Goal: Communication & Community: Answer question/provide support

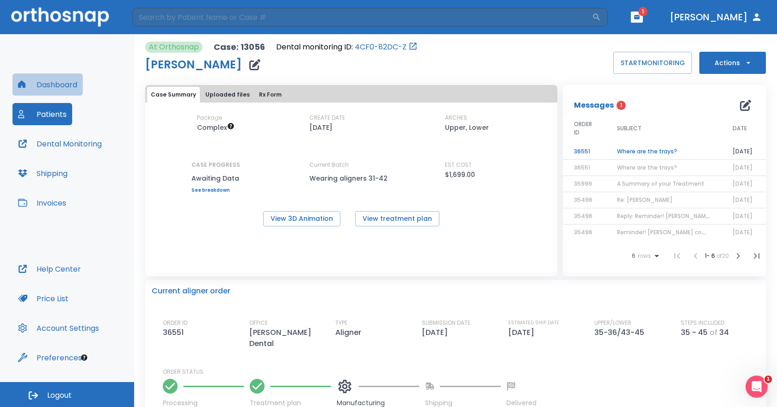
click at [61, 80] on button "Dashboard" at bounding box center [47, 85] width 70 height 22
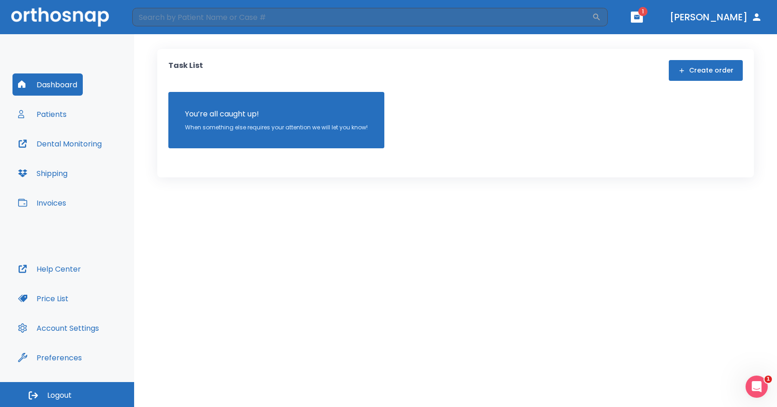
click at [45, 109] on button "Patients" at bounding box center [42, 114] width 60 height 22
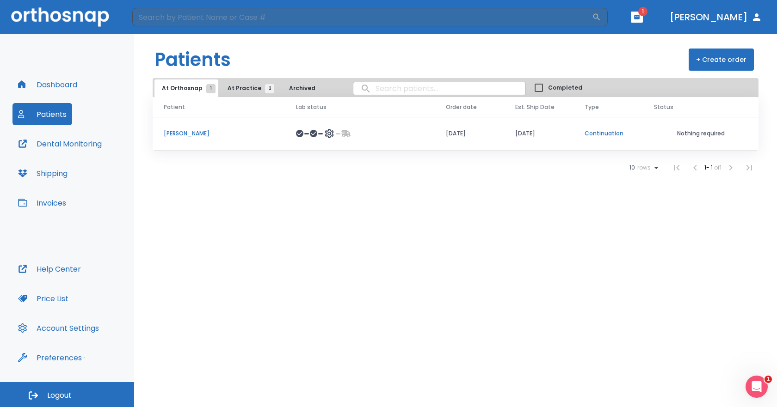
click at [181, 130] on p "[PERSON_NAME]" at bounding box center [219, 133] width 110 height 8
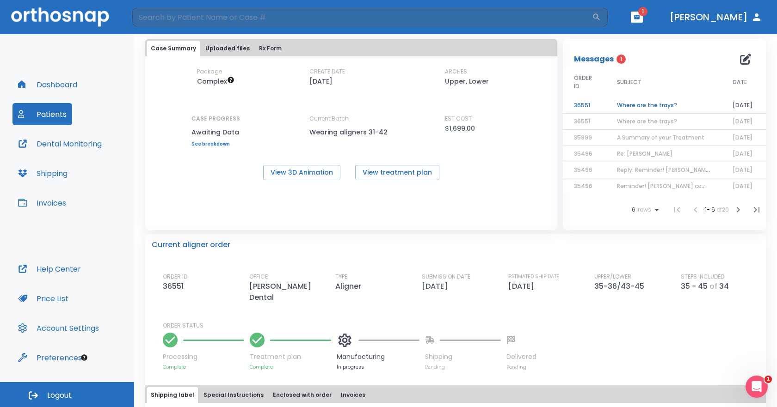
scroll to position [92, 0]
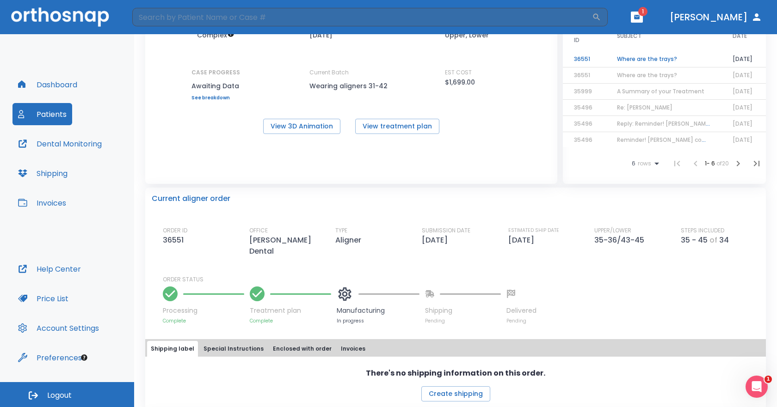
click at [626, 53] on td "Where are the trays?" at bounding box center [664, 59] width 116 height 16
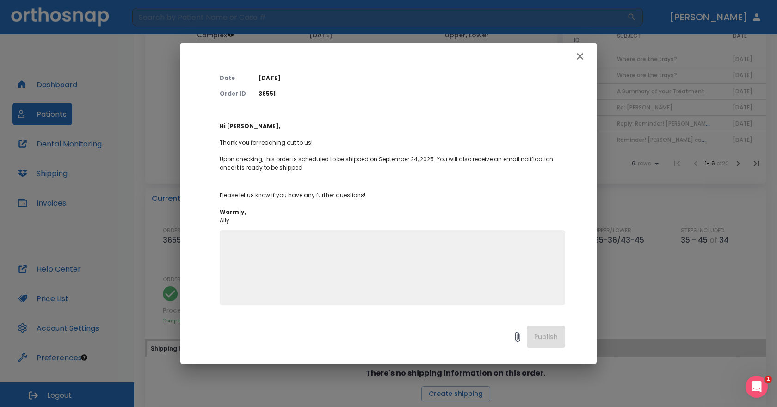
scroll to position [0, 0]
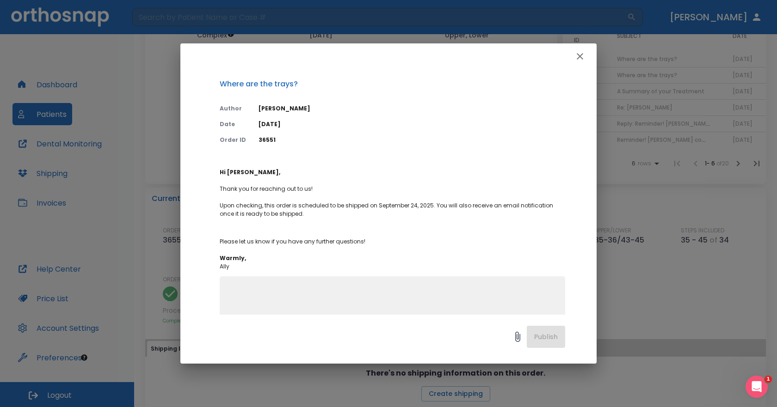
click at [296, 297] on textarea at bounding box center [392, 318] width 334 height 64
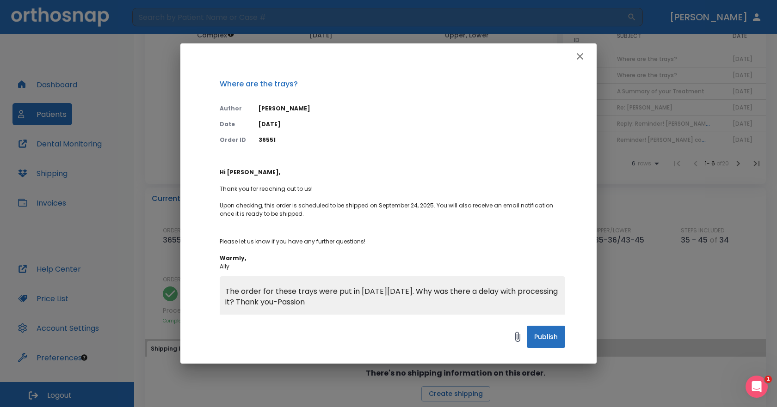
type textarea "The order for these trays were put in [DATE][DATE]. Why was there a delay with …"
click at [540, 338] on button "Publish" at bounding box center [546, 337] width 38 height 22
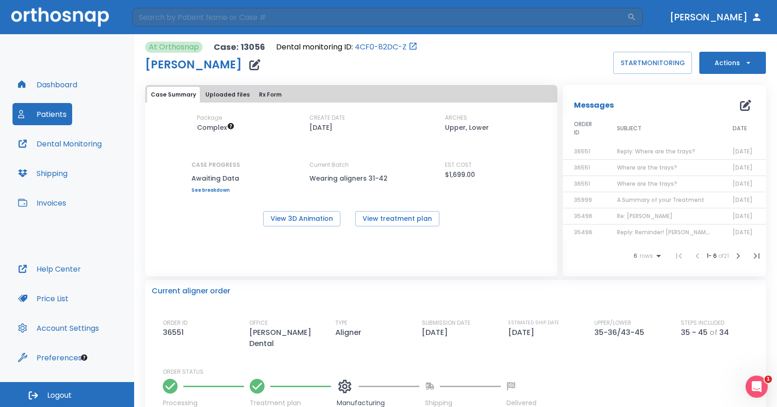
click at [631, 172] on td "Where are the trays?" at bounding box center [664, 168] width 116 height 16
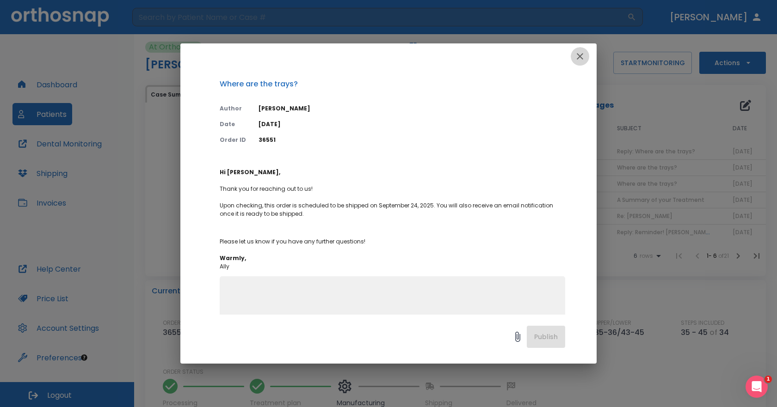
click at [582, 58] on icon "button" at bounding box center [580, 56] width 6 height 6
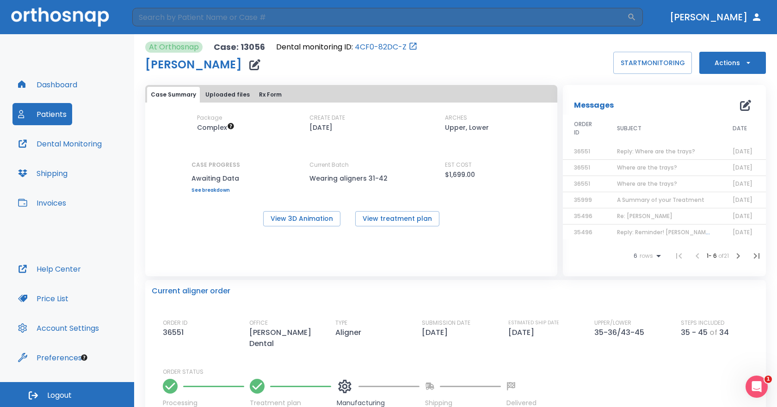
click at [657, 179] on td "Where are the trays?" at bounding box center [664, 184] width 116 height 16
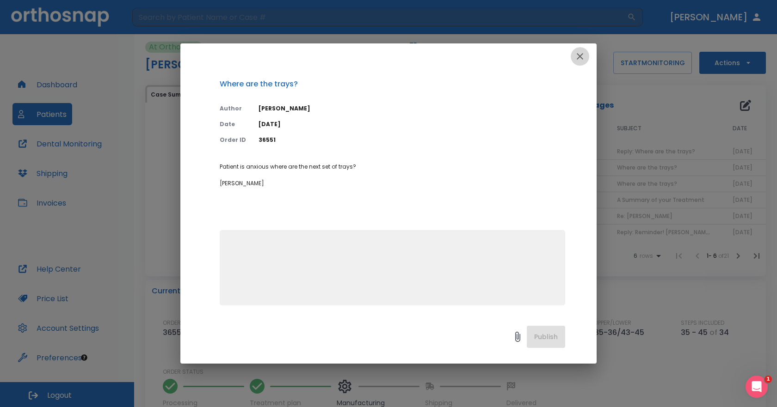
click at [577, 59] on icon "button" at bounding box center [580, 56] width 6 height 6
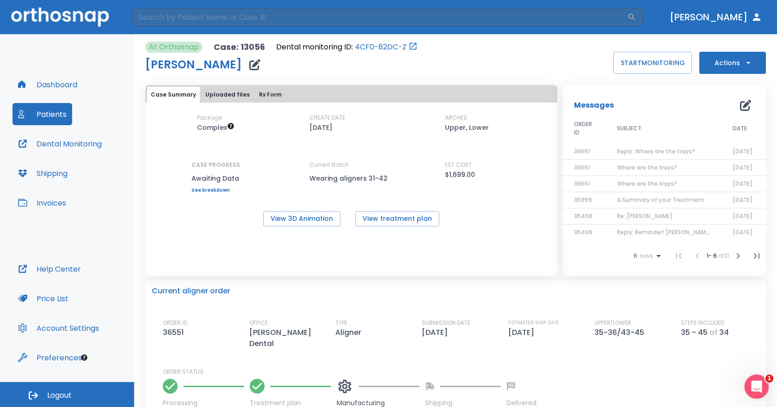
click at [753, 378] on icon "Open Intercom Messenger" at bounding box center [755, 385] width 15 height 15
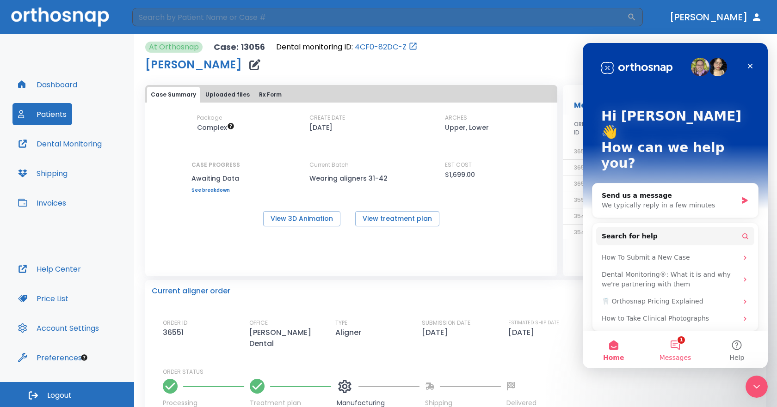
click at [679, 347] on button "1 Messages" at bounding box center [674, 350] width 61 height 37
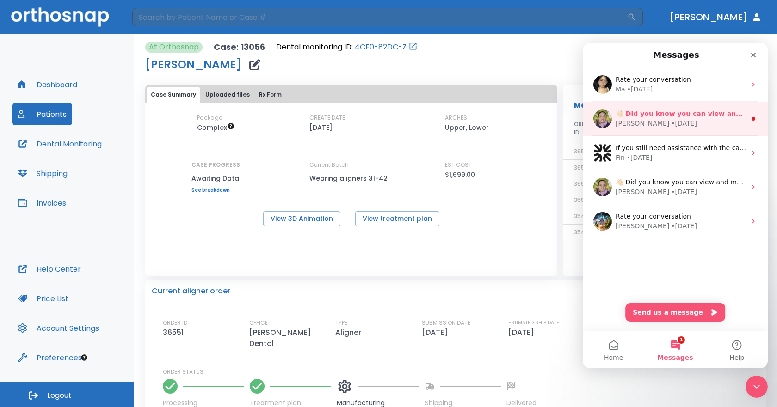
click at [689, 124] on div "[PERSON_NAME] • [DATE]" at bounding box center [680, 124] width 130 height 10
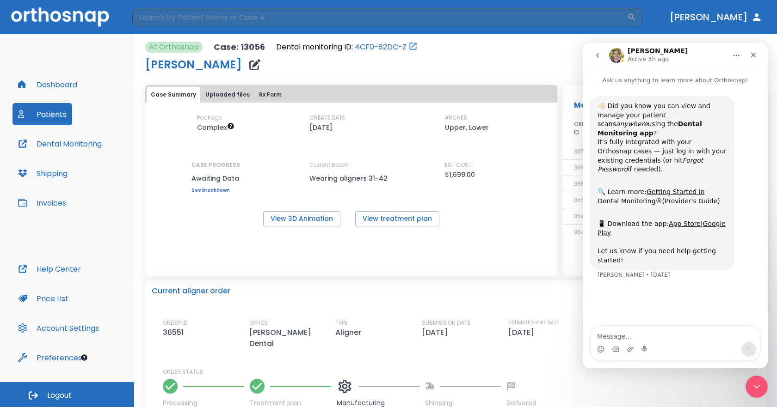
click at [594, 59] on button "go back" at bounding box center [598, 56] width 18 height 18
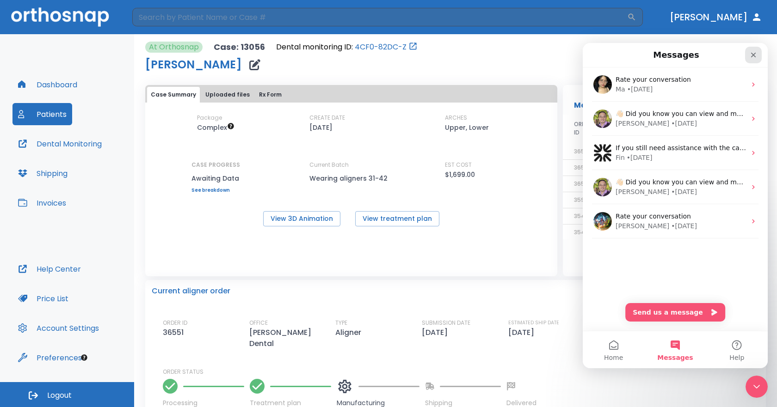
click at [754, 51] on div "Close" at bounding box center [753, 55] width 17 height 17
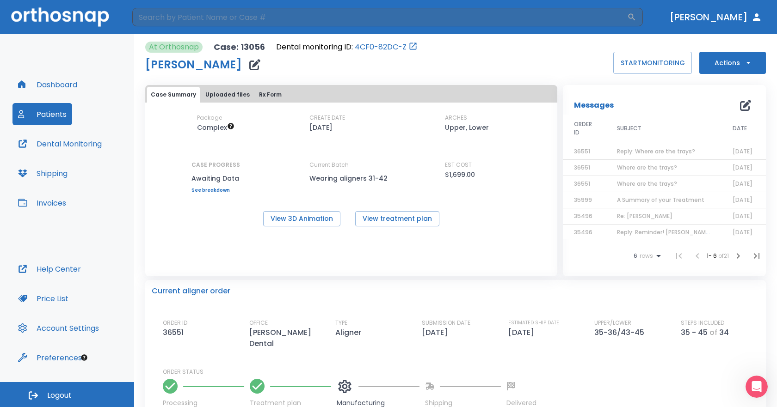
click at [441, 56] on div "At Orthosnap Case: 13056 Dental monitoring ID: 4CF0-82DC-Z [PERSON_NAME] START …" at bounding box center [455, 58] width 620 height 32
